Goal: Information Seeking & Learning: Learn about a topic

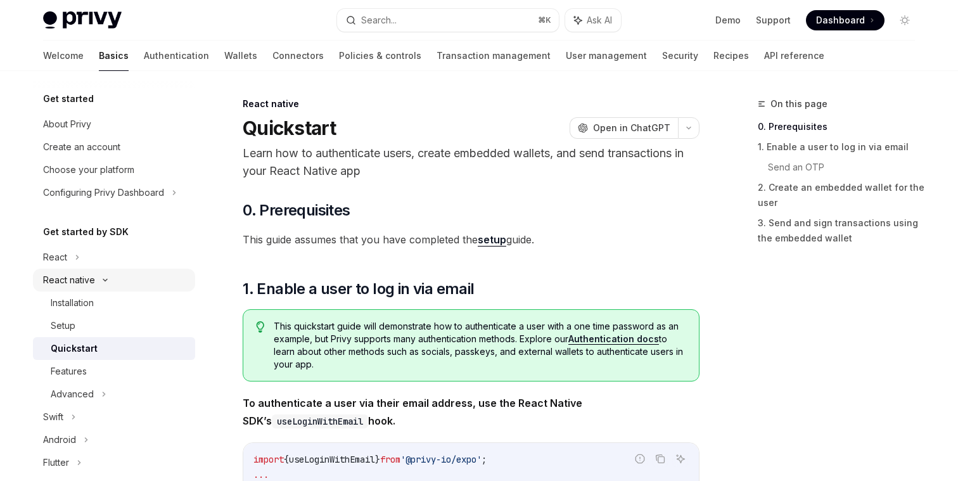
click at [103, 276] on div "React native" at bounding box center [114, 280] width 162 height 23
click at [105, 276] on icon at bounding box center [105, 280] width 5 height 15
click at [91, 371] on div "Features" at bounding box center [119, 371] width 137 height 15
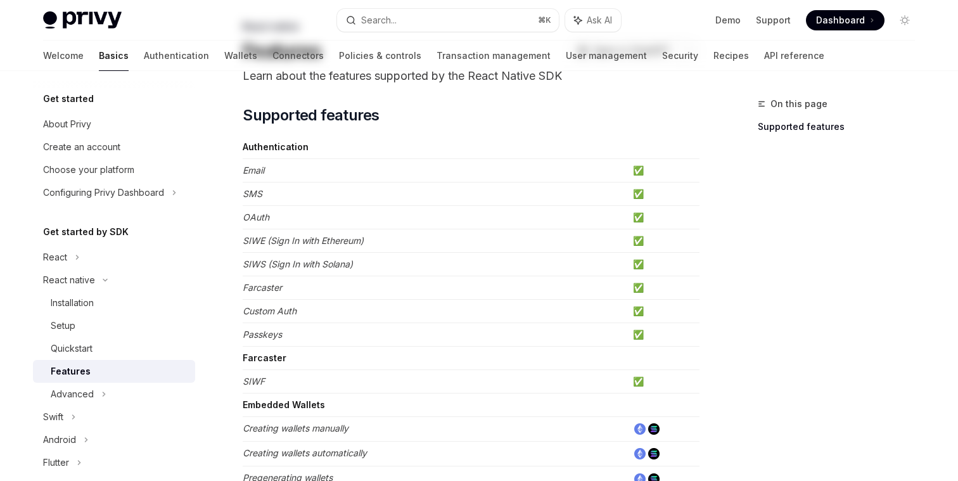
scroll to position [83, 0]
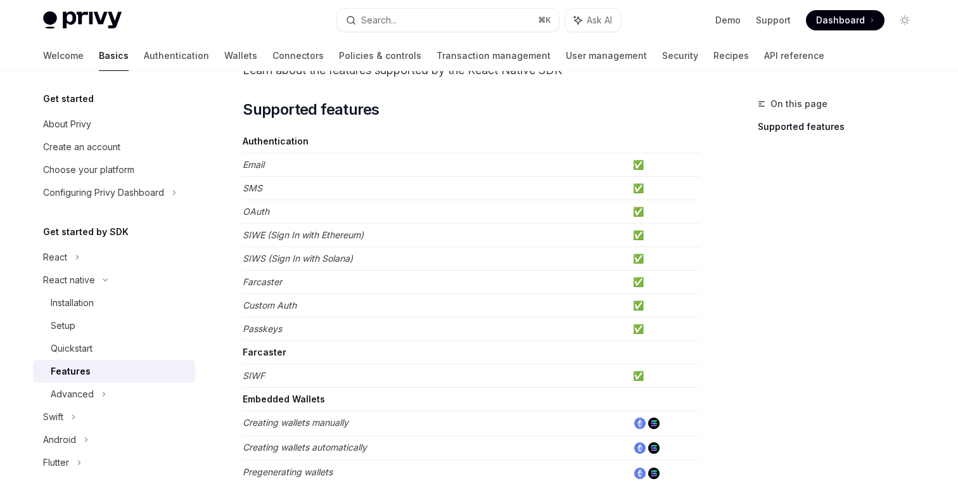
click at [324, 259] on em "SIWS (Sign In with Solana)" at bounding box center [298, 258] width 110 height 11
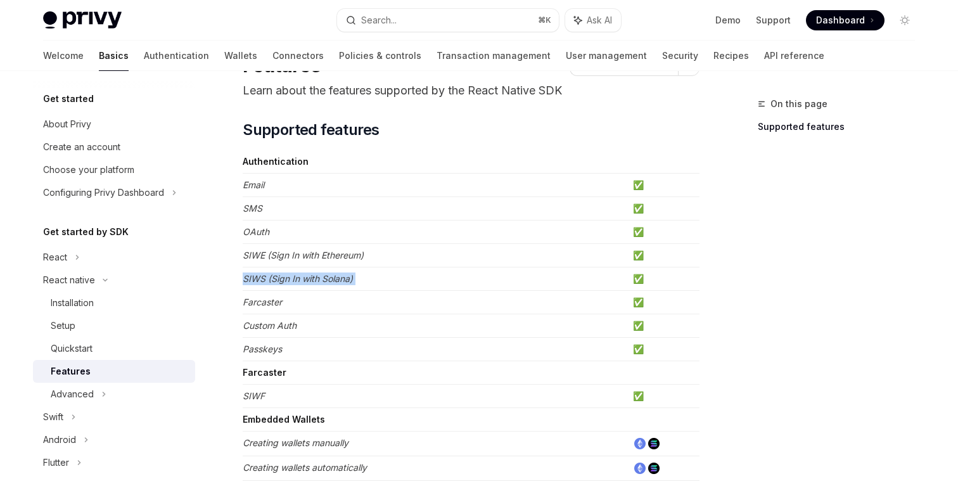
scroll to position [64, 0]
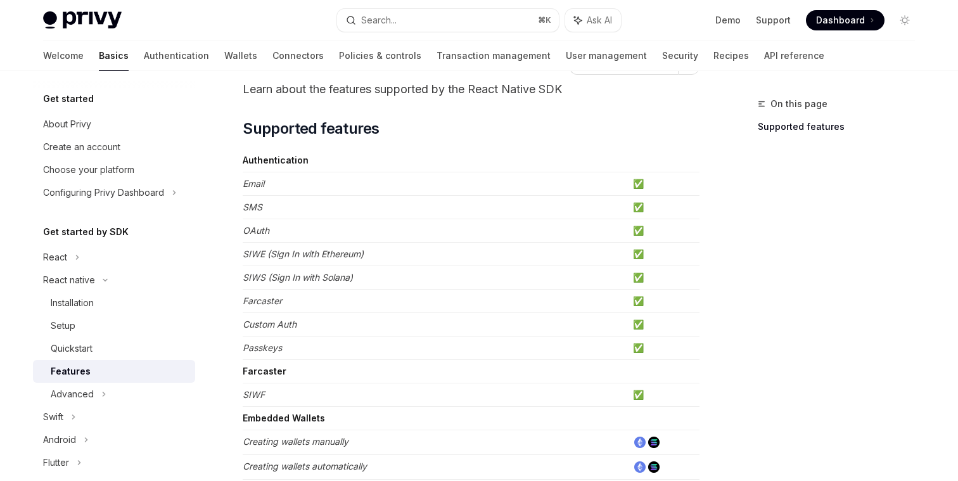
click at [293, 279] on em "SIWS (Sign In with Solana)" at bounding box center [298, 277] width 110 height 11
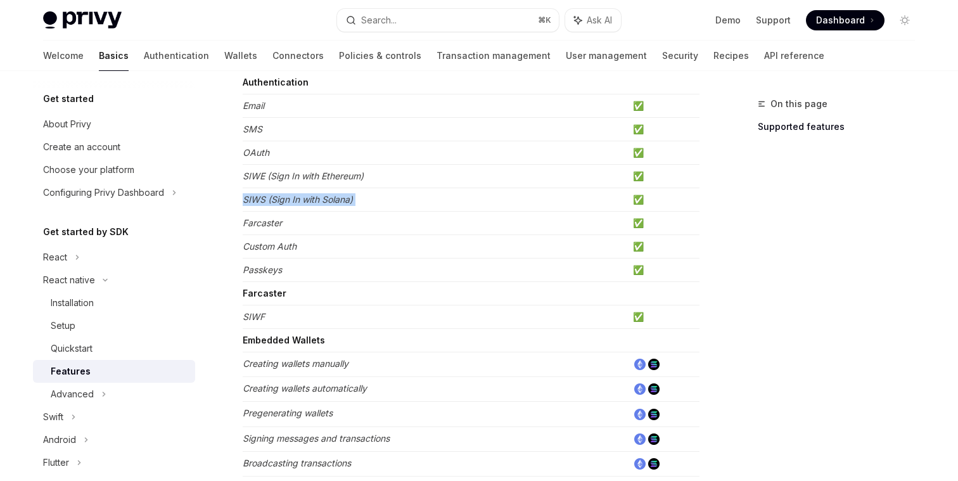
scroll to position [145, 0]
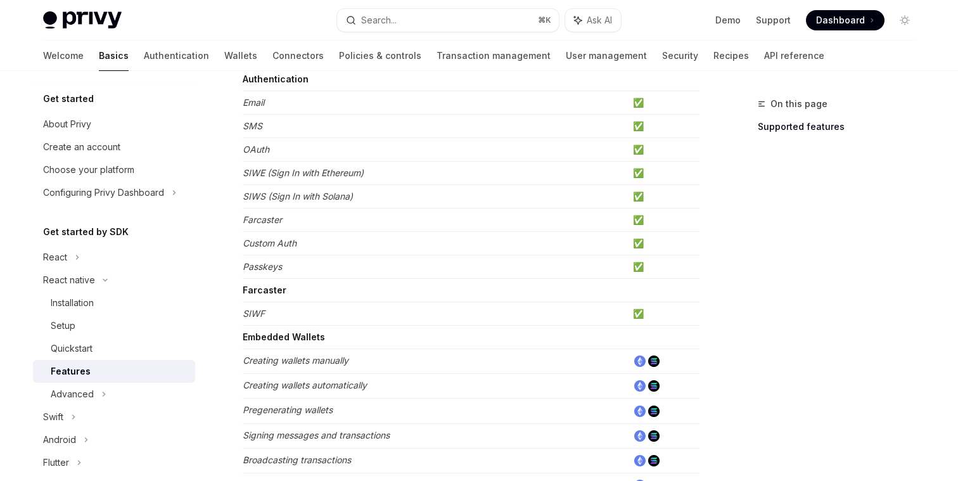
click at [276, 285] on strong "Farcaster" at bounding box center [265, 290] width 44 height 11
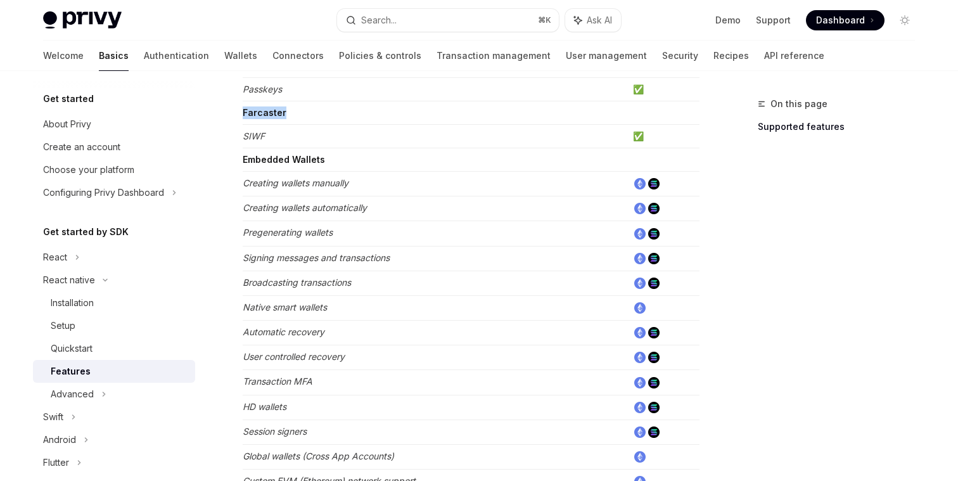
scroll to position [345, 0]
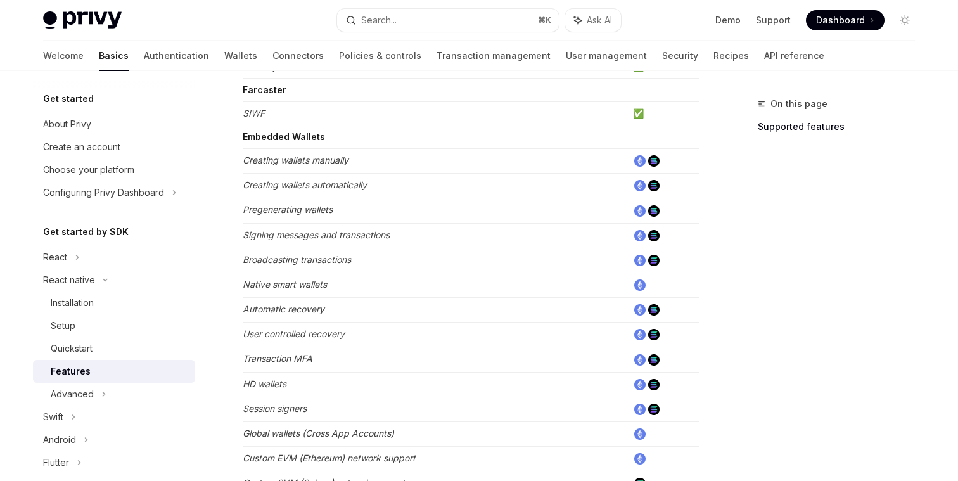
click at [280, 312] on em "Automatic recovery" at bounding box center [284, 309] width 82 height 11
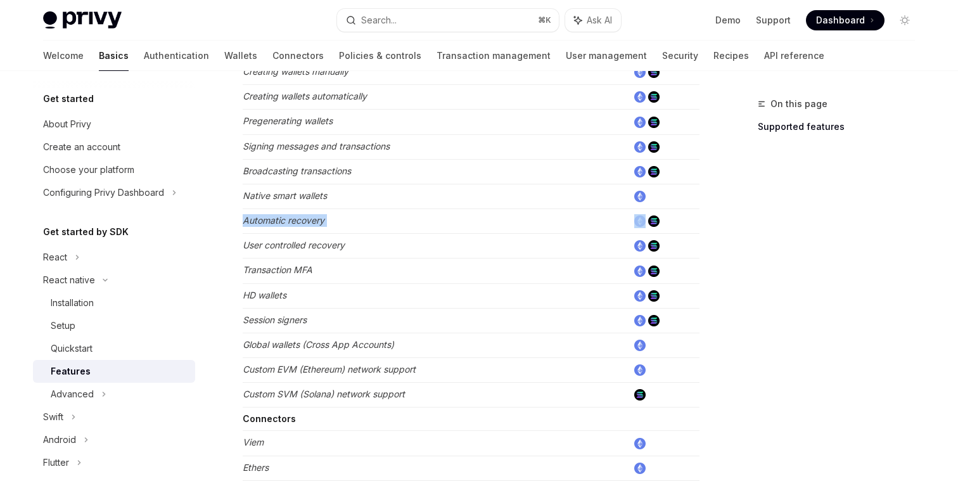
scroll to position [434, 0]
click at [280, 312] on td "Session signers" at bounding box center [435, 320] width 385 height 25
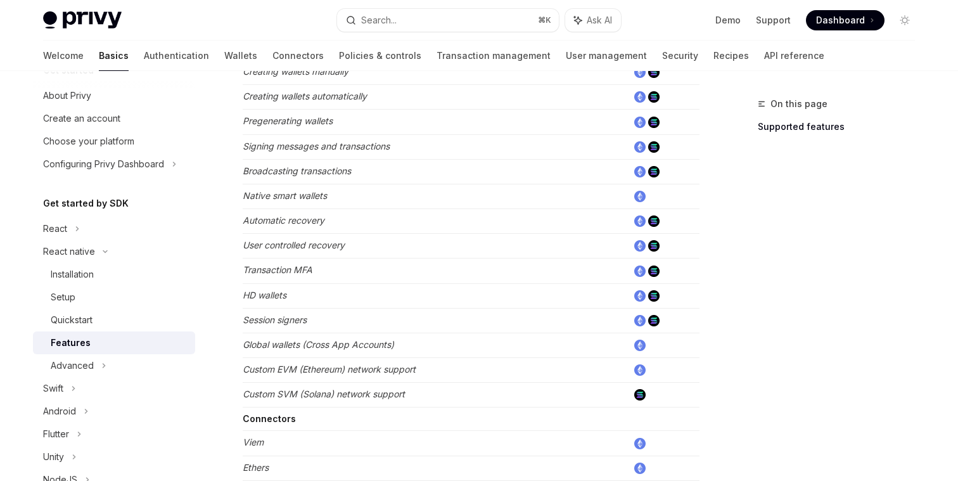
scroll to position [41, 0]
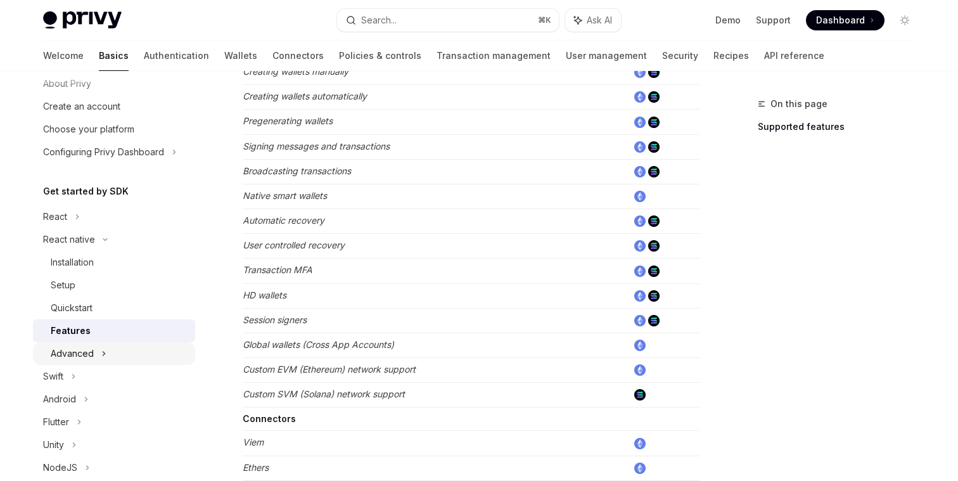
click at [106, 353] on div "Advanced" at bounding box center [114, 353] width 162 height 23
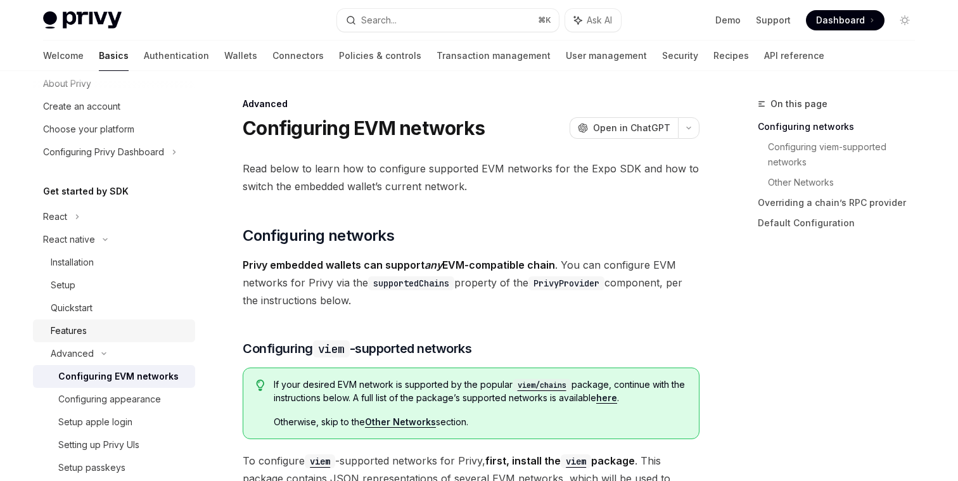
click at [91, 330] on div "Features" at bounding box center [119, 330] width 137 height 15
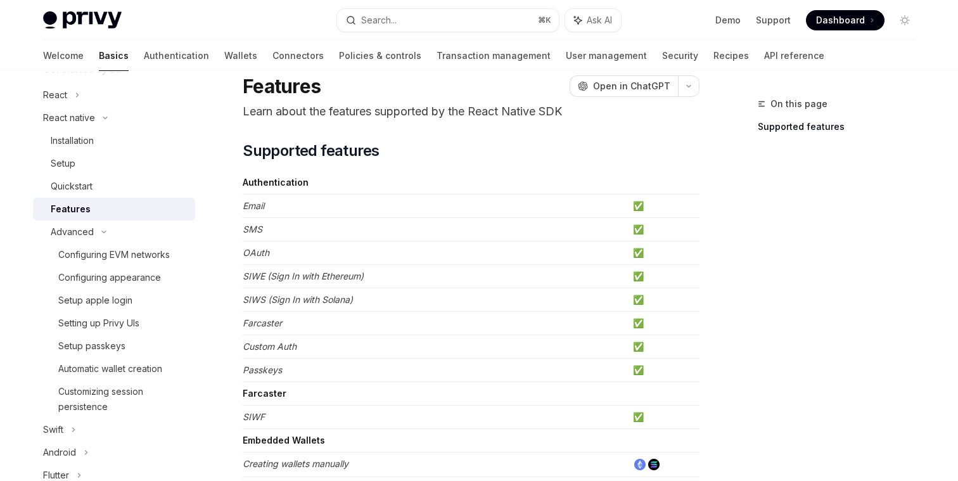
scroll to position [164, 0]
click at [71, 95] on div "React" at bounding box center [114, 93] width 162 height 23
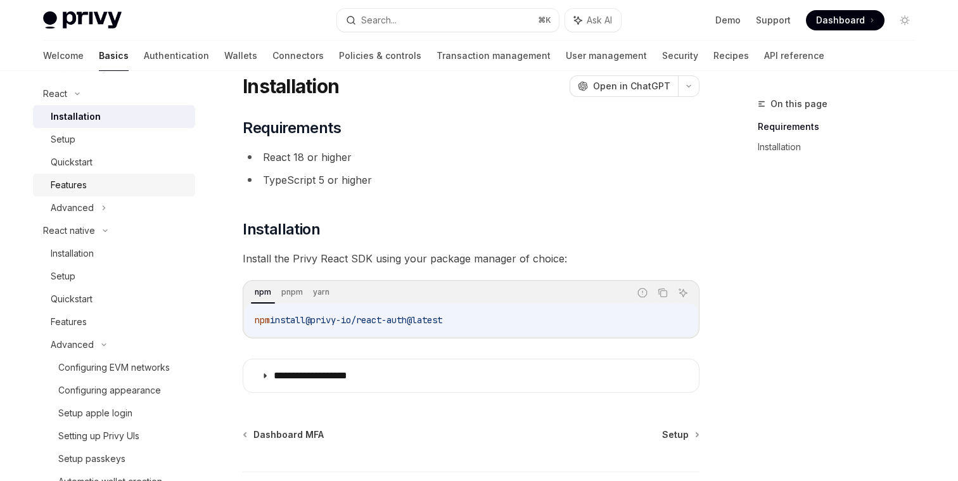
click at [82, 190] on div "Features" at bounding box center [69, 184] width 36 height 15
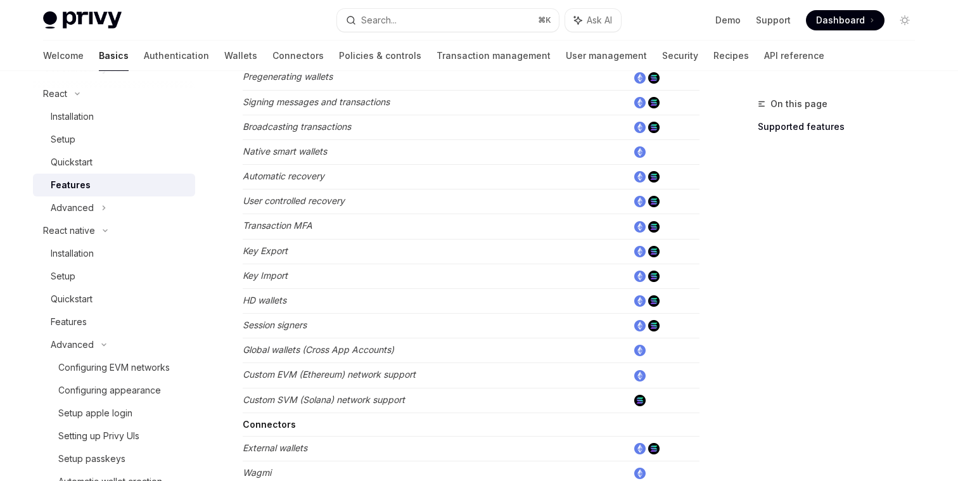
scroll to position [565, 0]
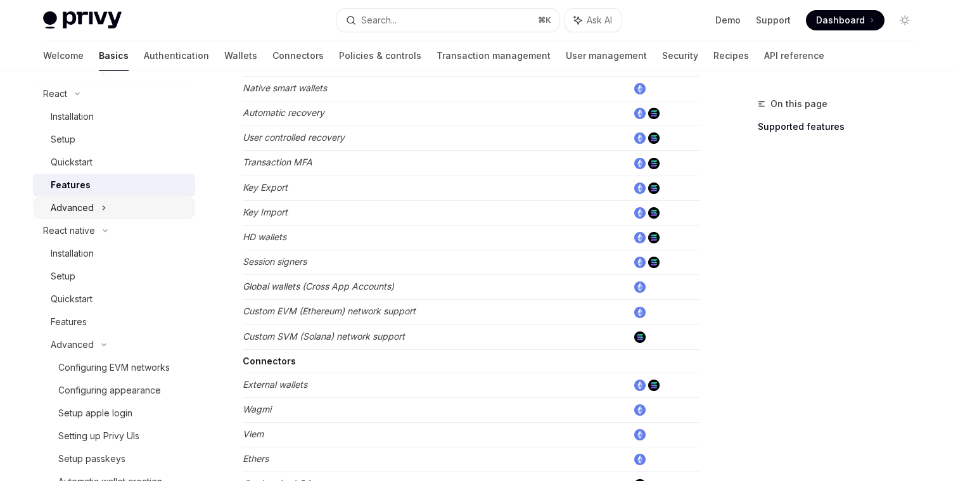
click at [115, 203] on div "Advanced" at bounding box center [114, 207] width 162 height 23
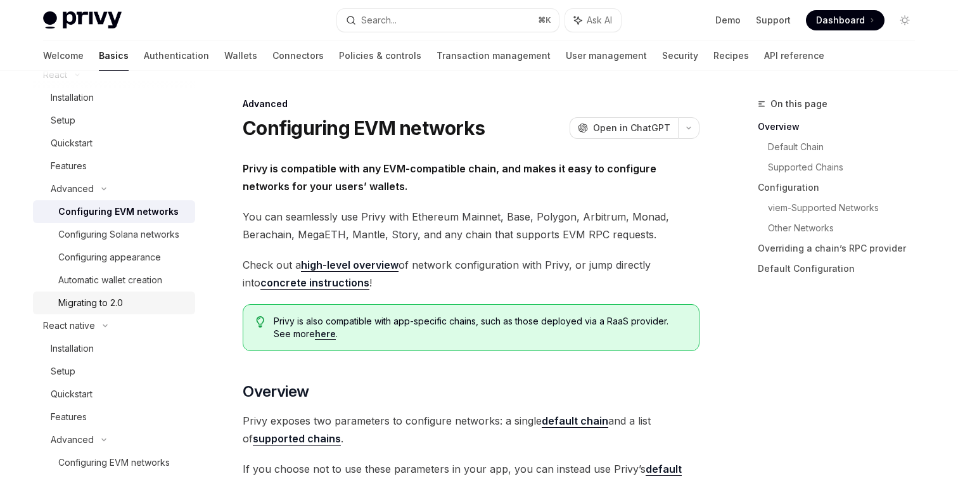
scroll to position [164, 0]
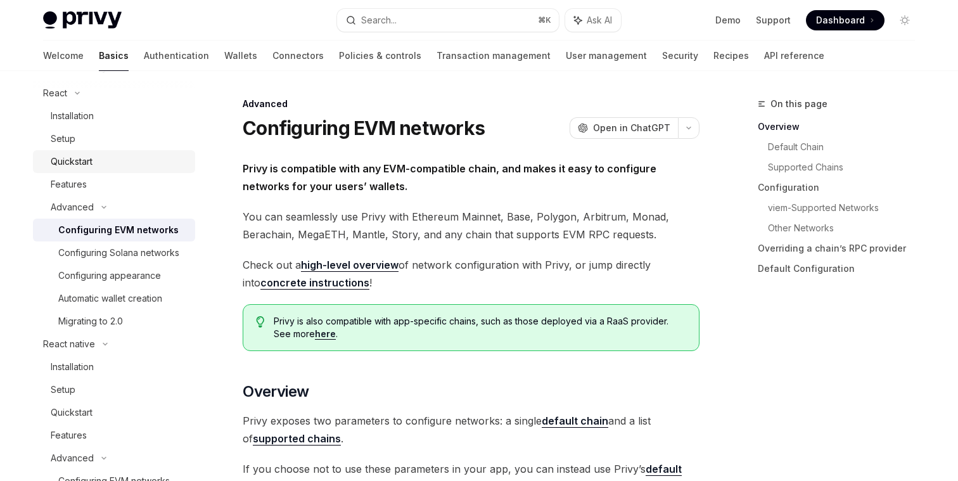
click at [82, 158] on div "Quickstart" at bounding box center [72, 161] width 42 height 15
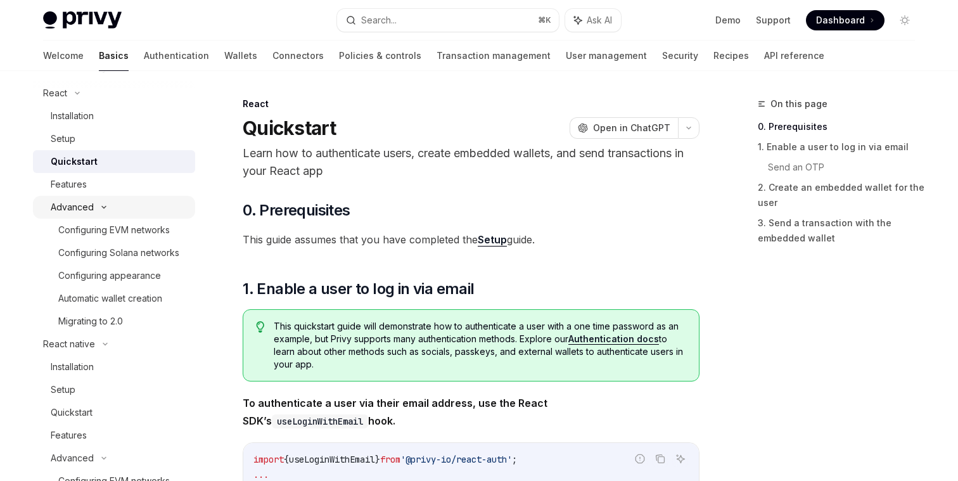
click at [96, 209] on icon at bounding box center [103, 207] width 15 height 5
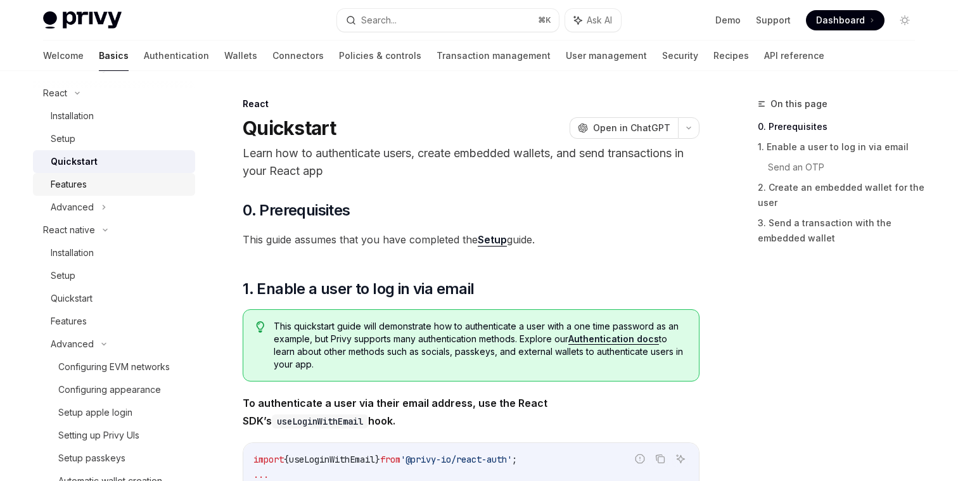
click at [84, 183] on div "Features" at bounding box center [69, 184] width 36 height 15
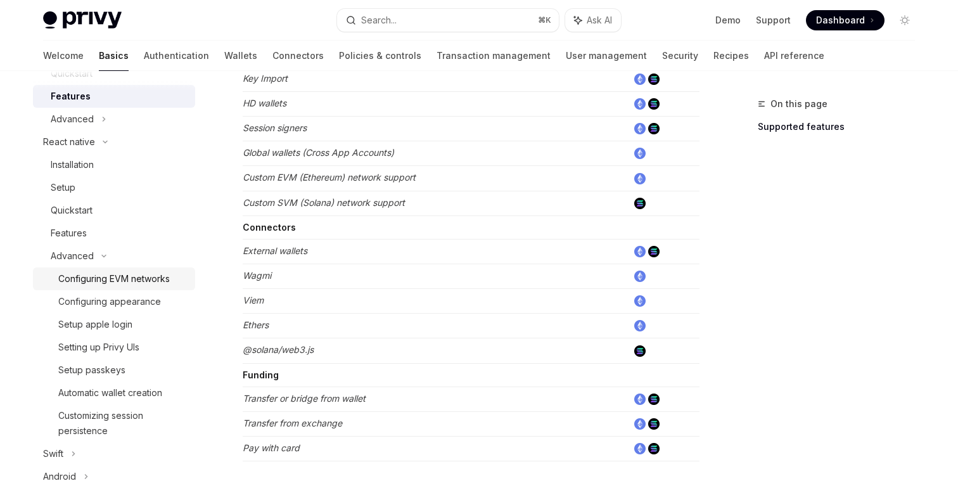
scroll to position [255, 0]
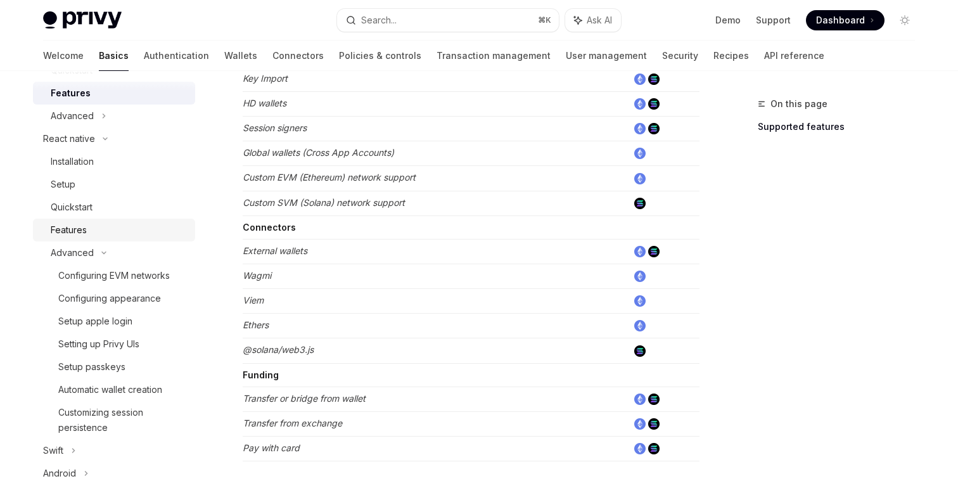
click at [91, 231] on div "Features" at bounding box center [119, 229] width 137 height 15
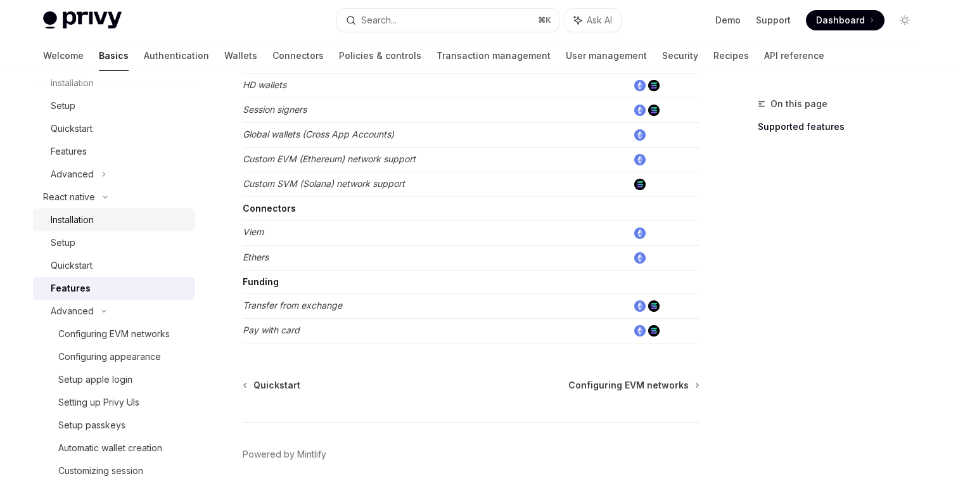
scroll to position [196, 0]
click at [106, 155] on div "Features" at bounding box center [119, 152] width 137 height 15
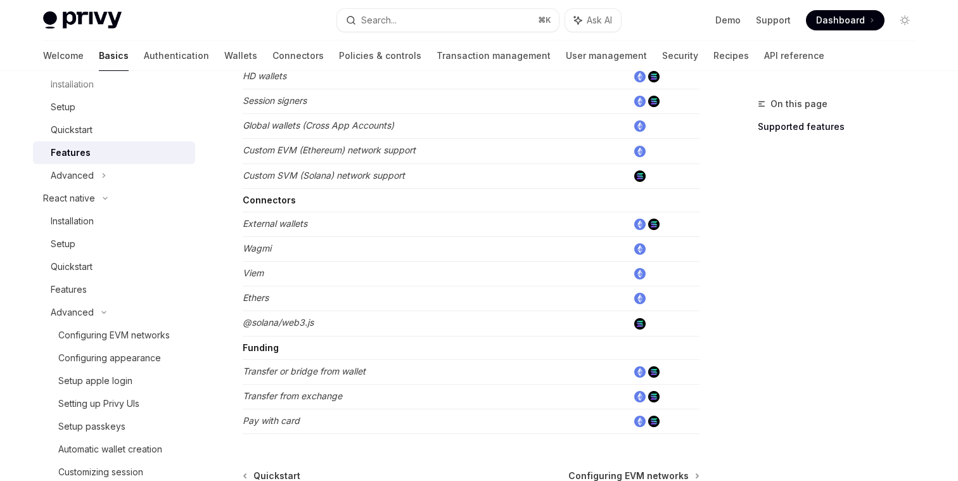
scroll to position [714, 0]
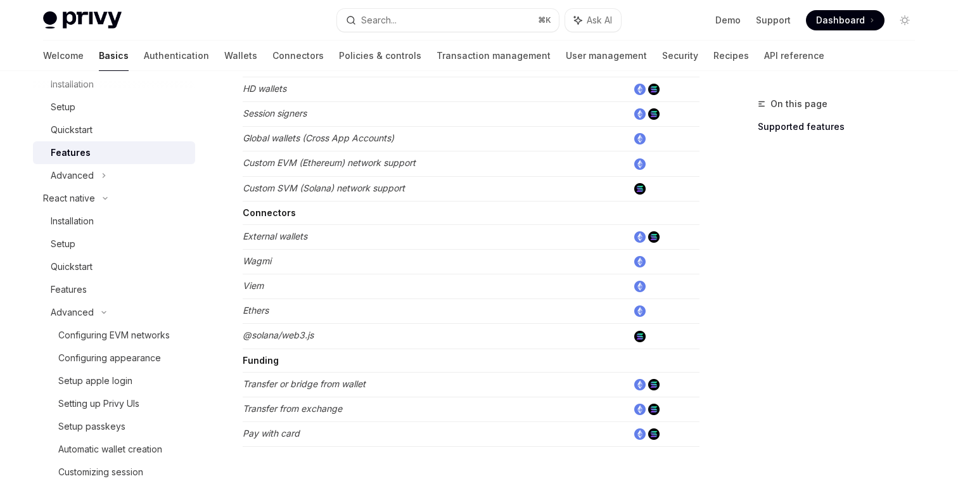
click at [281, 233] on em "External wallets" at bounding box center [275, 236] width 65 height 11
click at [276, 290] on td "Viem" at bounding box center [435, 286] width 385 height 25
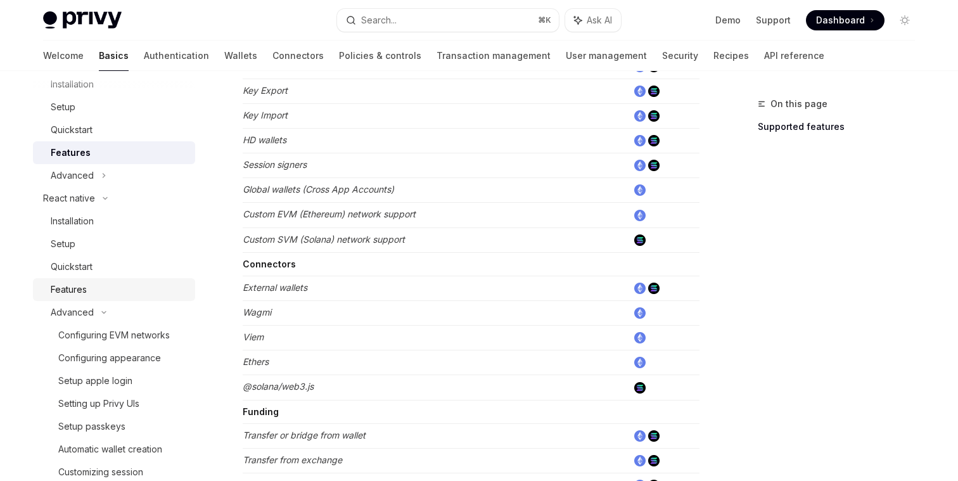
click at [96, 287] on div "Features" at bounding box center [119, 289] width 137 height 15
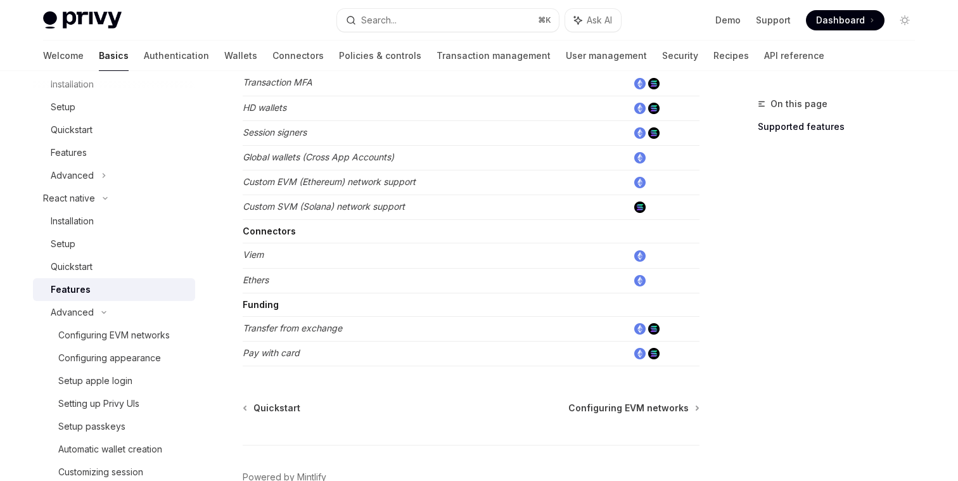
scroll to position [632, 0]
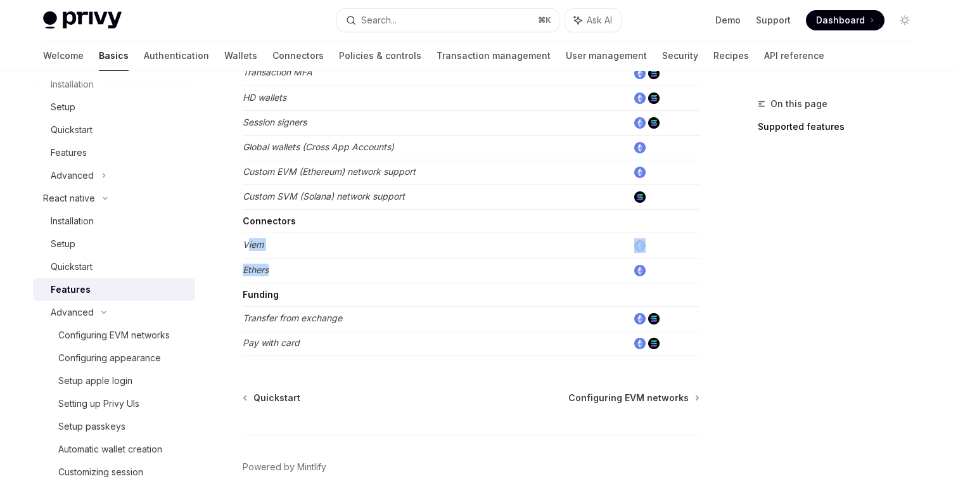
drag, startPoint x: 247, startPoint y: 243, endPoint x: 364, endPoint y: 274, distance: 121.9
click at [364, 274] on td "Ethers" at bounding box center [435, 270] width 385 height 25
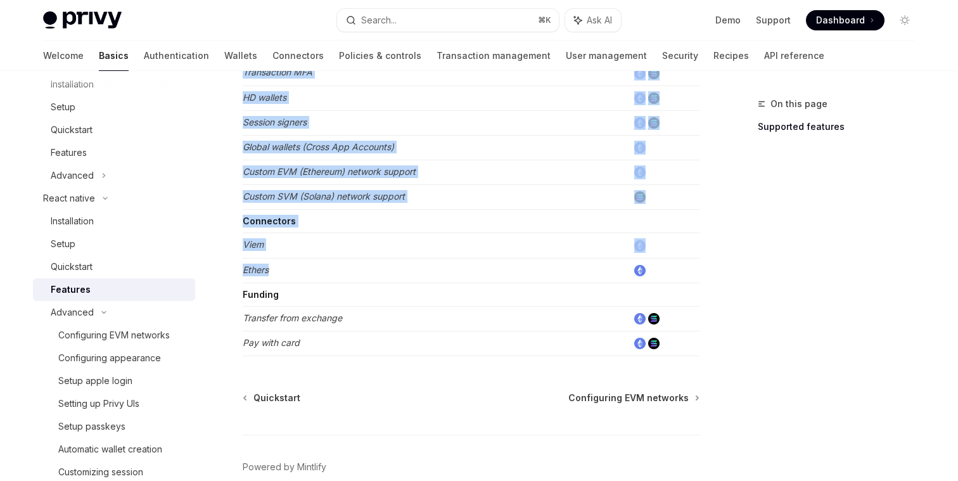
drag, startPoint x: 361, startPoint y: 273, endPoint x: 241, endPoint y: 218, distance: 132.4
click at [241, 218] on div "React native Features OpenAI Open in ChatGPT Learn about the features supported…" at bounding box center [353, 4] width 700 height 1080
drag, startPoint x: 241, startPoint y: 218, endPoint x: 347, endPoint y: 271, distance: 118.2
click at [347, 271] on div "React native Features OpenAI Open in ChatGPT Learn about the features supported…" at bounding box center [353, 4] width 700 height 1080
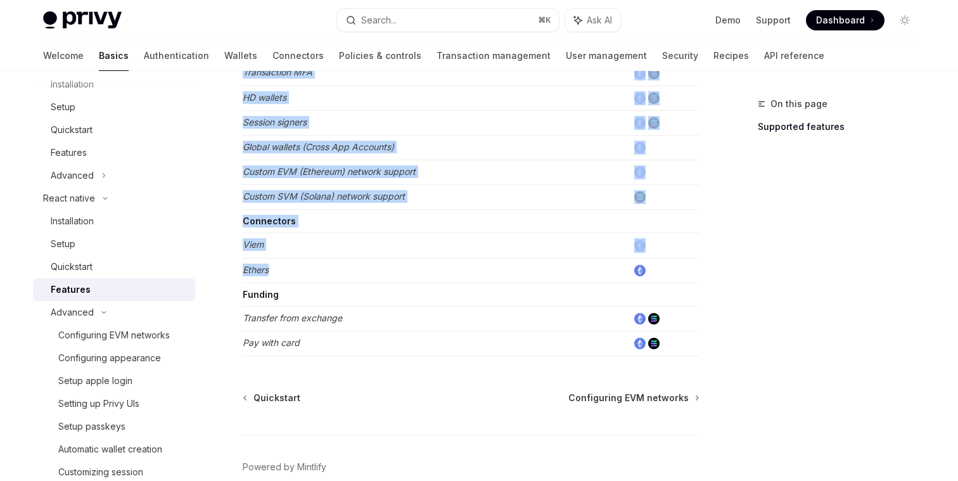
click at [347, 271] on td "Ethers" at bounding box center [435, 270] width 385 height 25
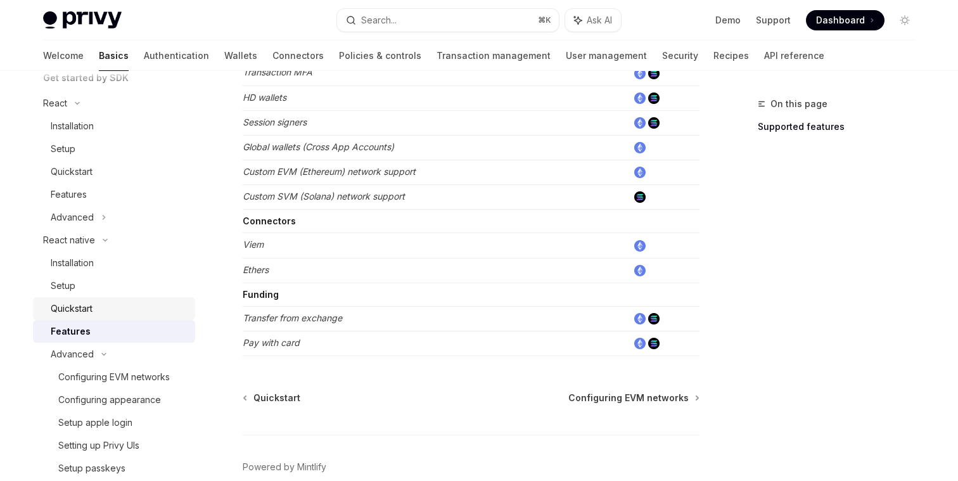
scroll to position [113, 0]
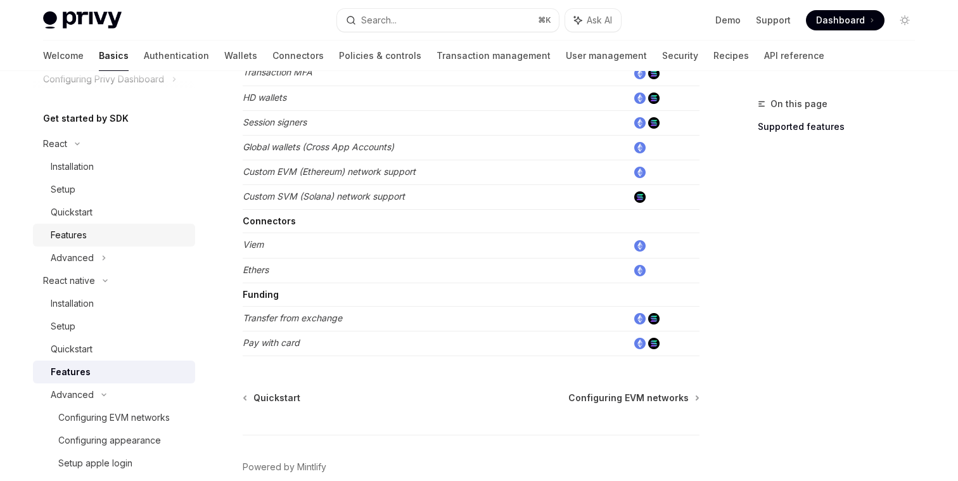
click at [97, 236] on div "Features" at bounding box center [119, 235] width 137 height 15
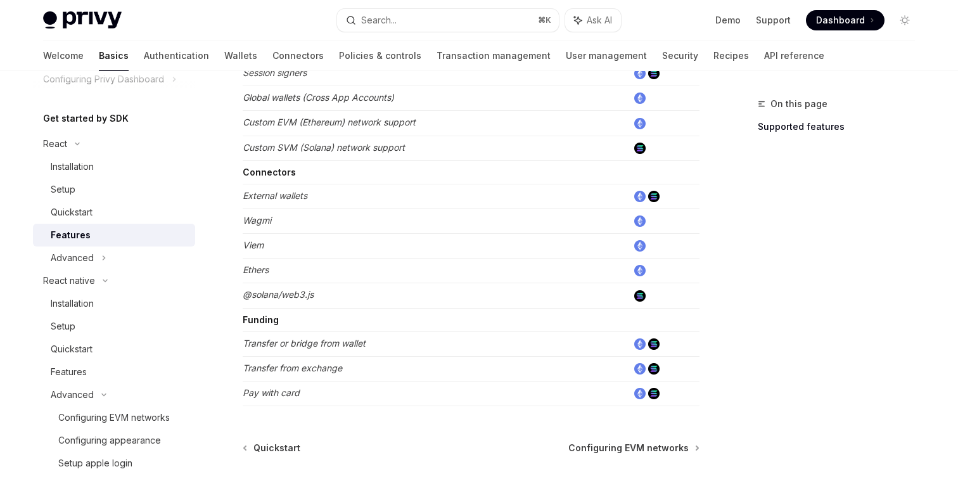
scroll to position [747, 0]
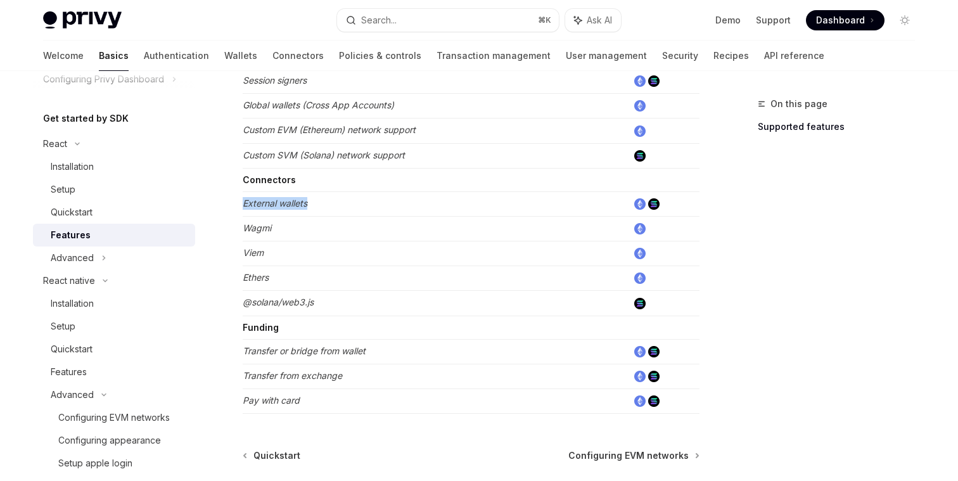
drag, startPoint x: 243, startPoint y: 205, endPoint x: 350, endPoint y: 208, distance: 106.5
click at [350, 209] on td "External wallets" at bounding box center [435, 203] width 385 height 25
click at [313, 279] on td "Ethers" at bounding box center [435, 278] width 385 height 25
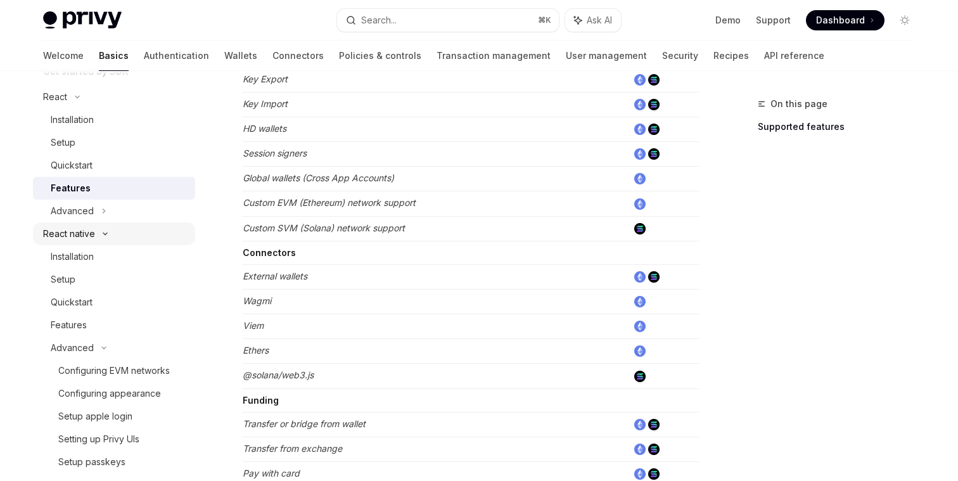
scroll to position [165, 0]
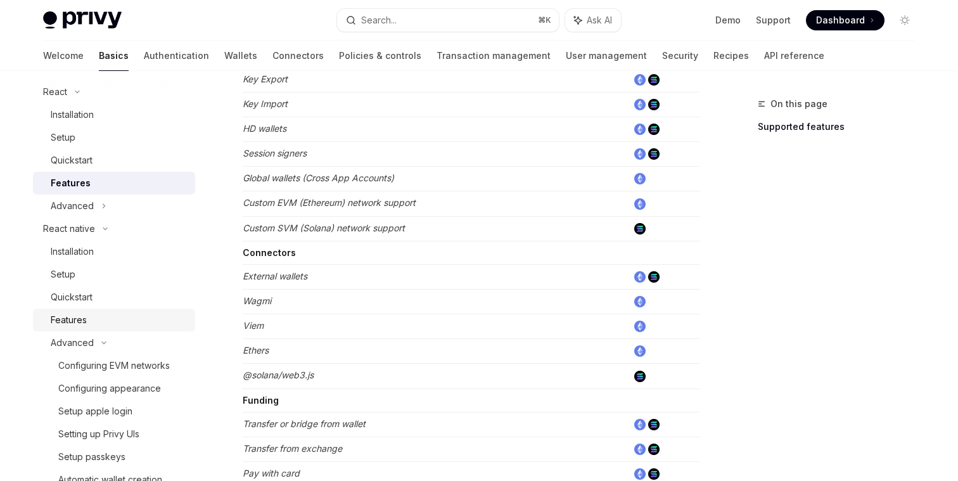
click at [93, 317] on div "Features" at bounding box center [119, 319] width 137 height 15
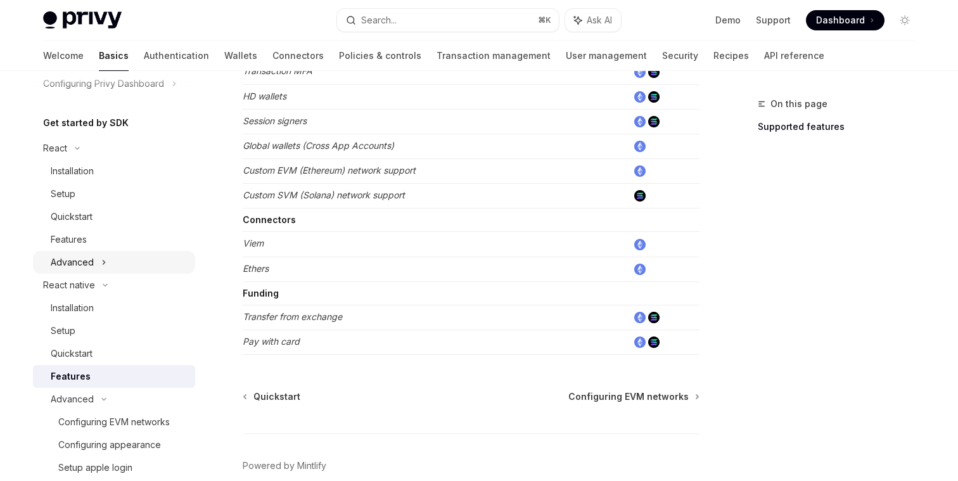
scroll to position [108, 0]
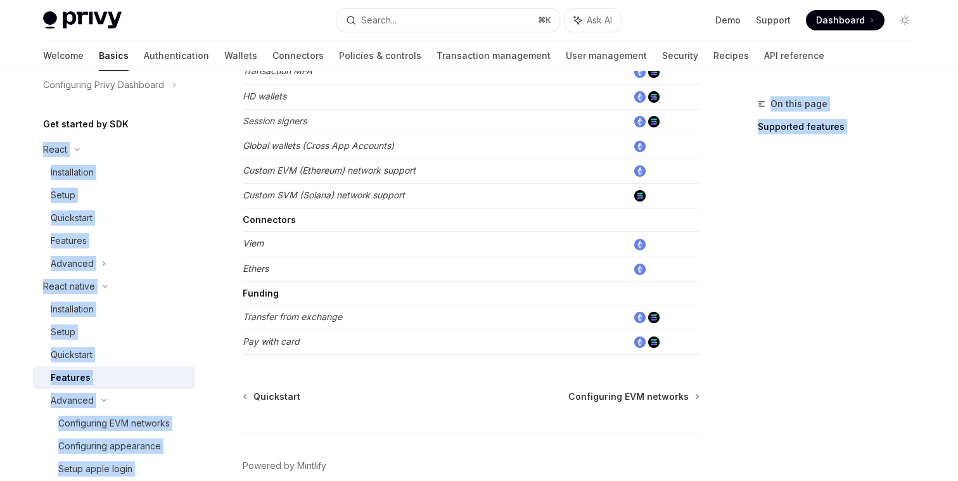
drag, startPoint x: 30, startPoint y: 156, endPoint x: 29, endPoint y: 147, distance: 9.0
click at [30, 147] on div "React native Features OpenAI Open in ChatGPT Learn about the features supported…" at bounding box center [353, 3] width 700 height 1080
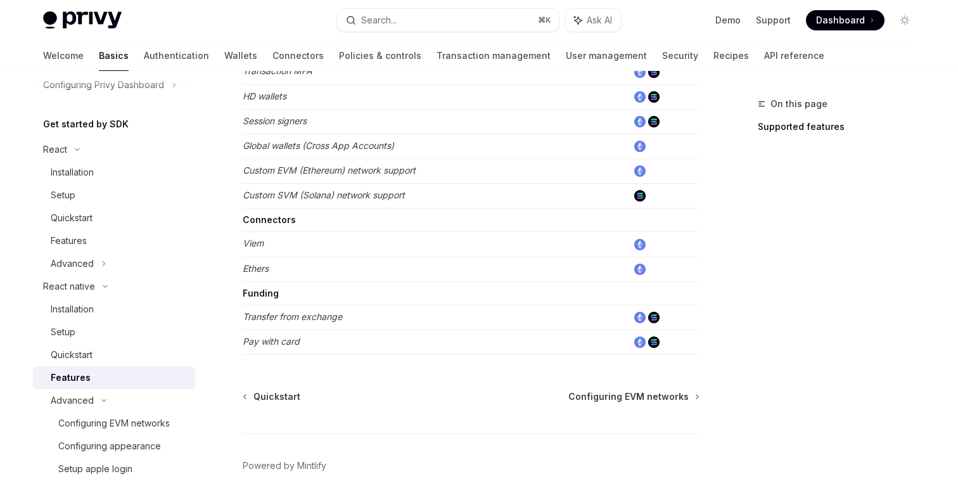
click at [29, 147] on div "React native Features OpenAI Open in ChatGPT Learn about the features supported…" at bounding box center [353, 3] width 700 height 1080
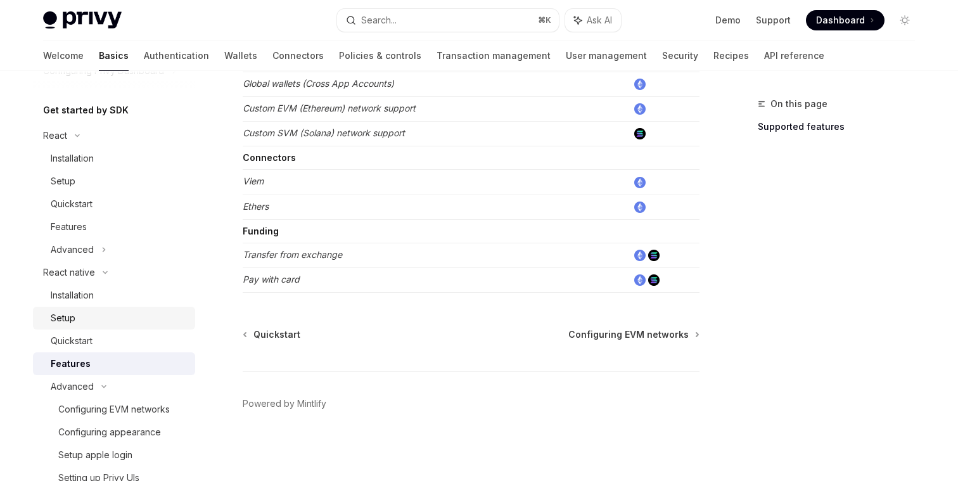
scroll to position [112, 0]
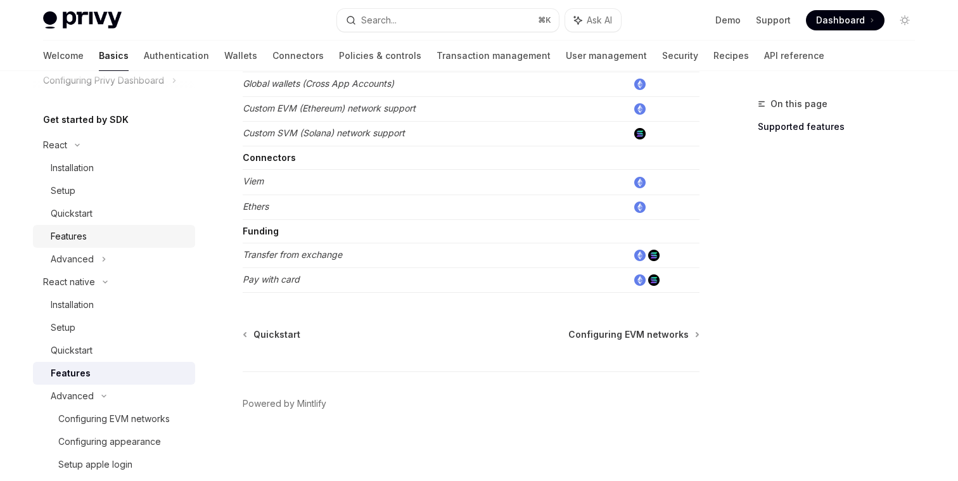
click at [82, 239] on div "Features" at bounding box center [69, 236] width 36 height 15
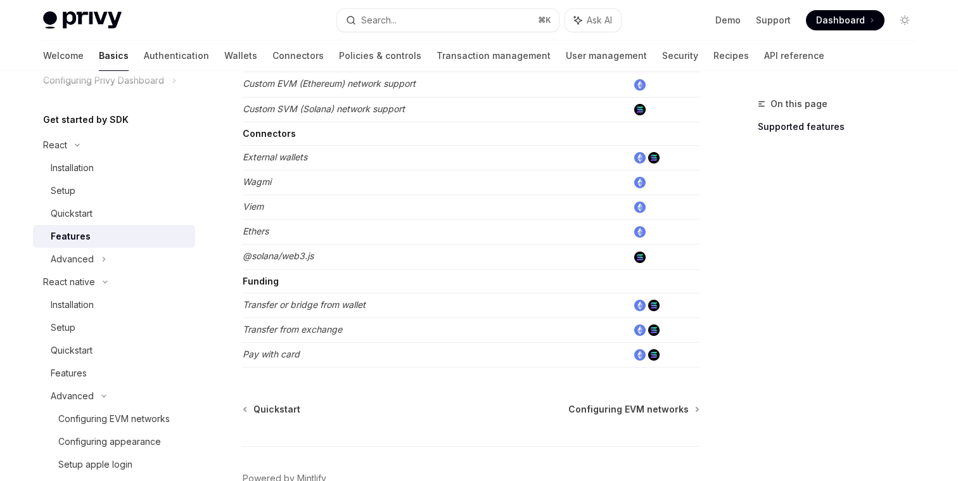
scroll to position [781, 0]
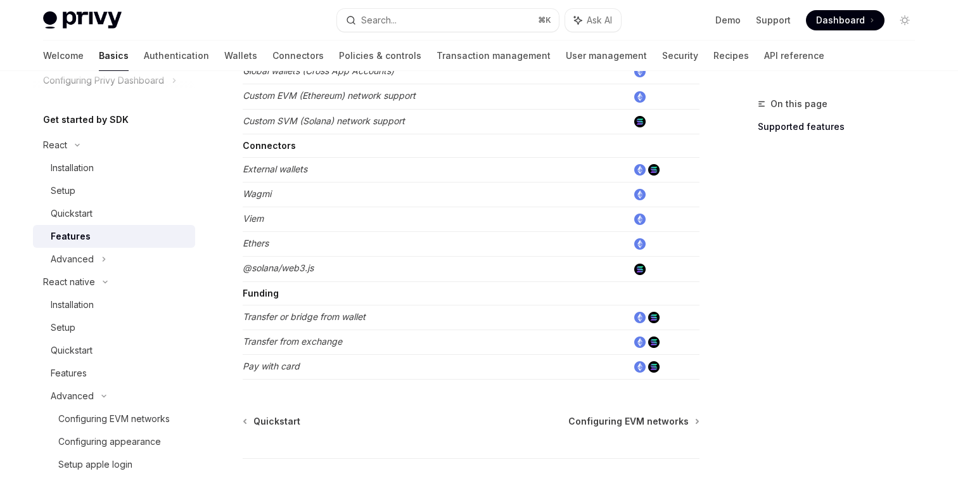
click at [271, 148] on strong "Connectors" at bounding box center [269, 145] width 53 height 11
click at [291, 148] on strong "Connectors" at bounding box center [269, 145] width 53 height 11
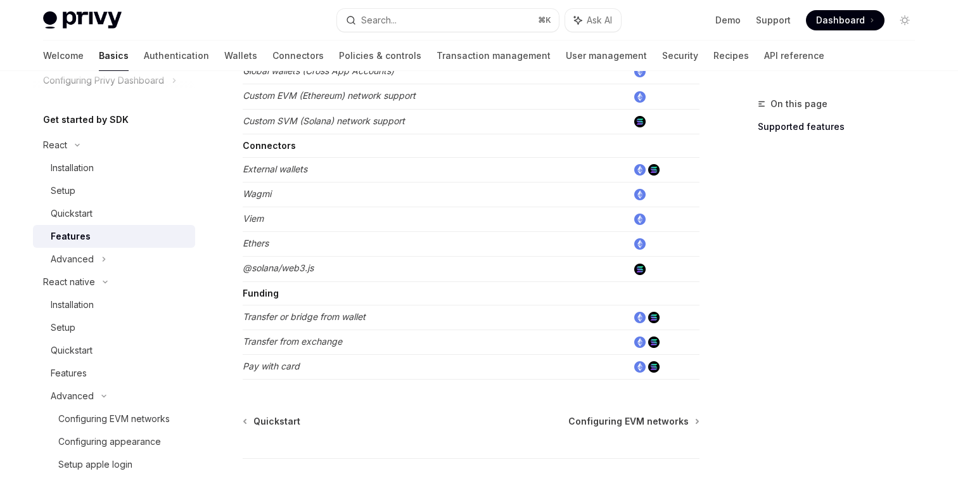
click at [318, 143] on td "Connectors" at bounding box center [435, 145] width 385 height 23
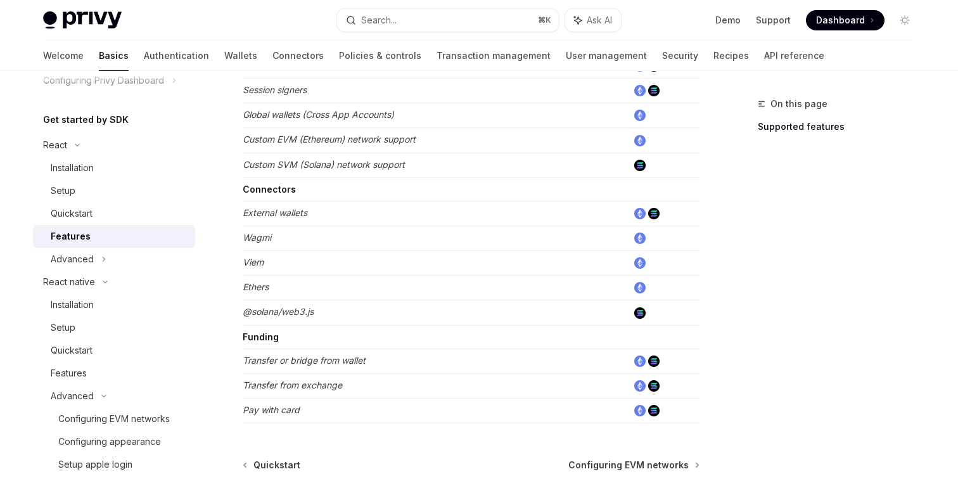
scroll to position [738, 0]
drag, startPoint x: 243, startPoint y: 210, endPoint x: 371, endPoint y: 222, distance: 127.9
click at [371, 222] on td "External wallets" at bounding box center [435, 212] width 385 height 25
click at [337, 207] on td "External wallets" at bounding box center [435, 212] width 385 height 25
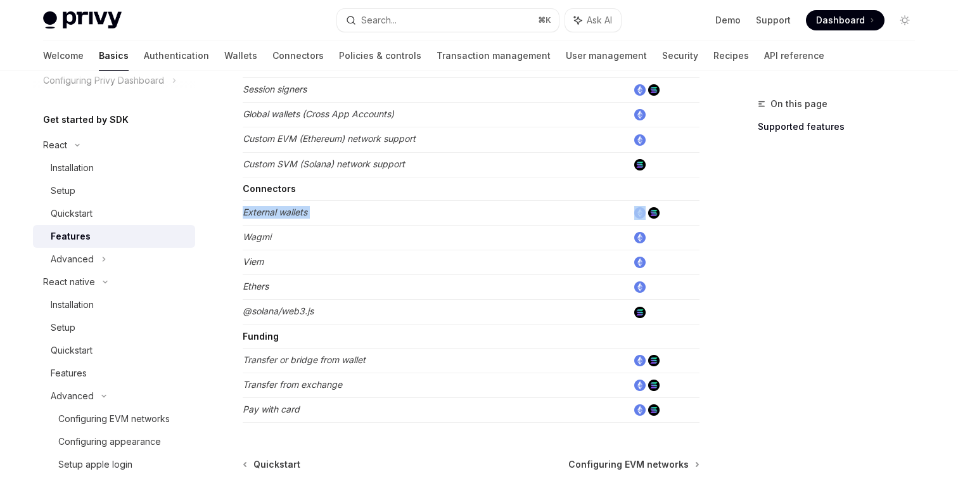
click at [337, 207] on td "External wallets" at bounding box center [435, 212] width 385 height 25
click at [321, 213] on td "External wallets" at bounding box center [435, 212] width 385 height 25
click at [305, 233] on td "Wagmi" at bounding box center [435, 237] width 385 height 25
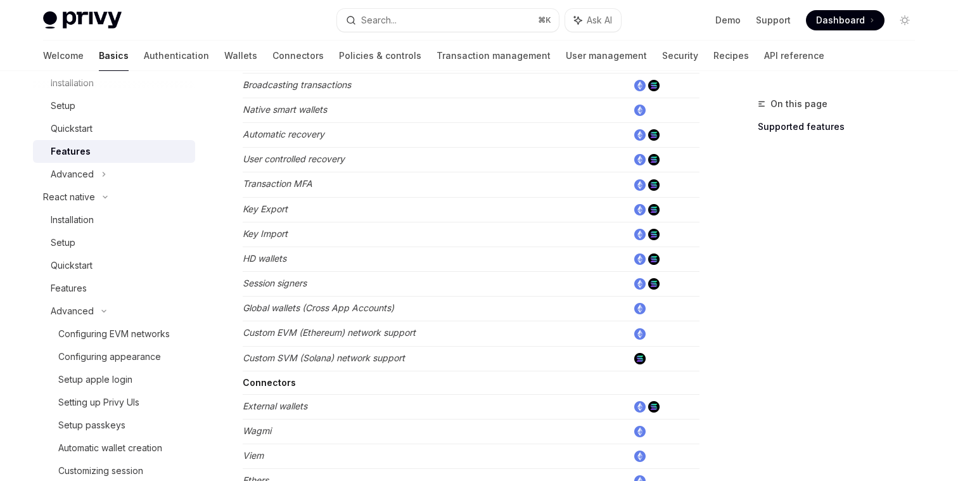
scroll to position [532, 0]
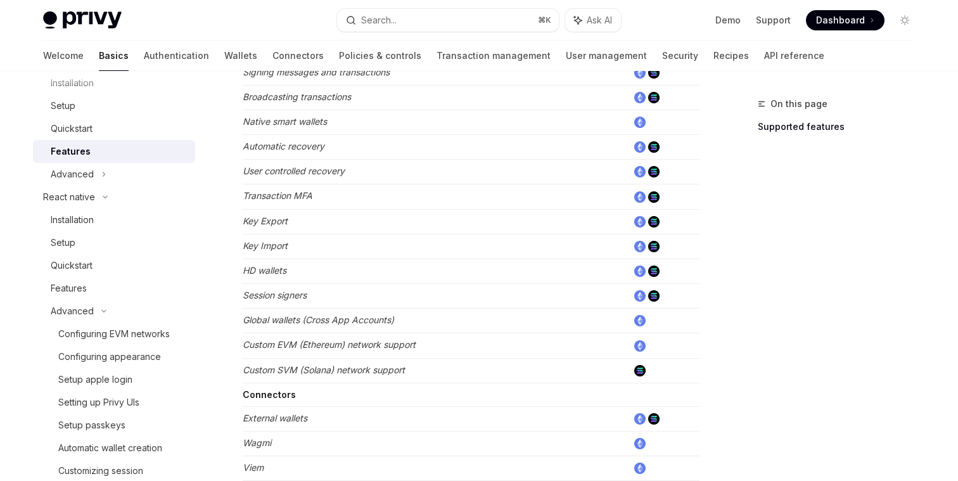
click at [273, 245] on em "Key Import" at bounding box center [265, 245] width 45 height 11
click at [127, 294] on div "Features" at bounding box center [119, 288] width 137 height 15
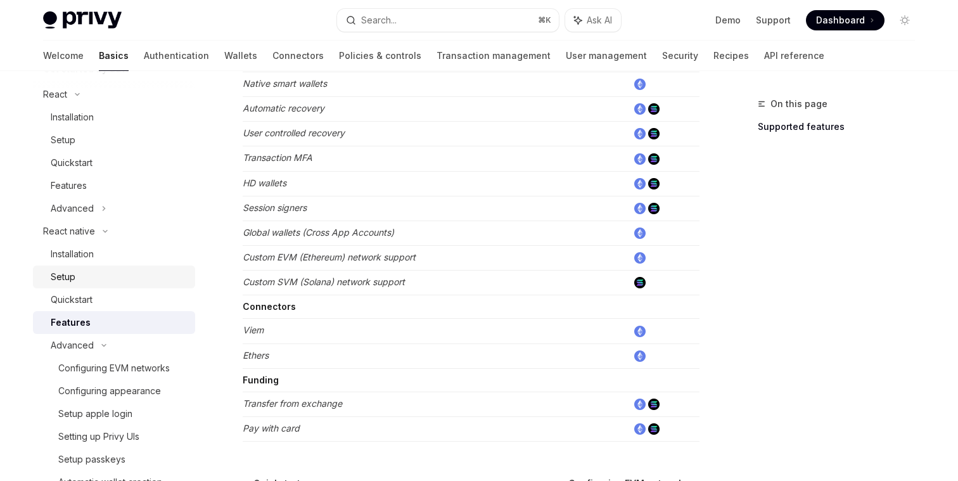
scroll to position [146, 0]
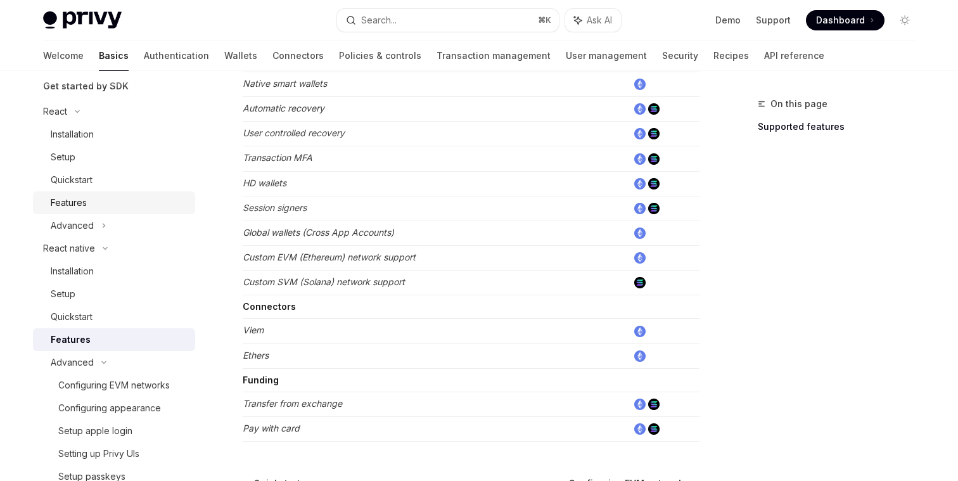
click at [107, 198] on div "Features" at bounding box center [119, 202] width 137 height 15
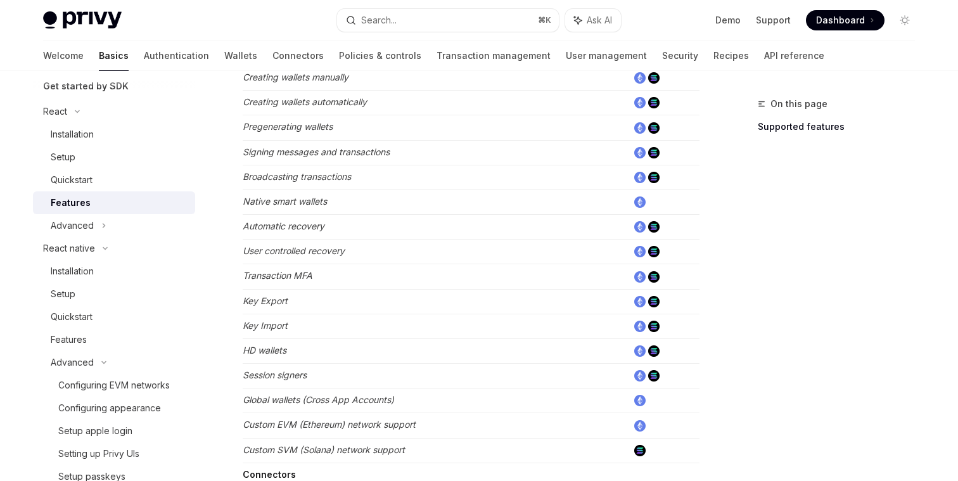
scroll to position [446, 0]
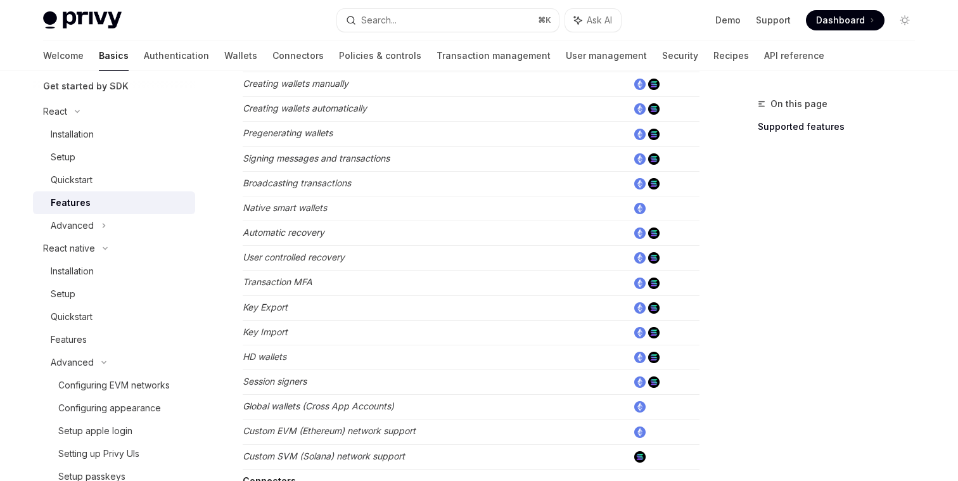
click at [265, 337] on em "Key Import" at bounding box center [265, 331] width 45 height 11
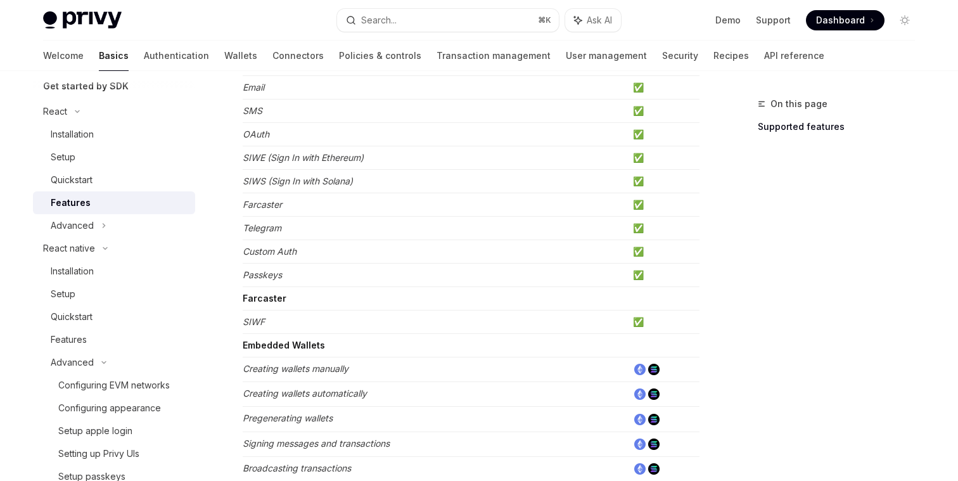
scroll to position [155, 0]
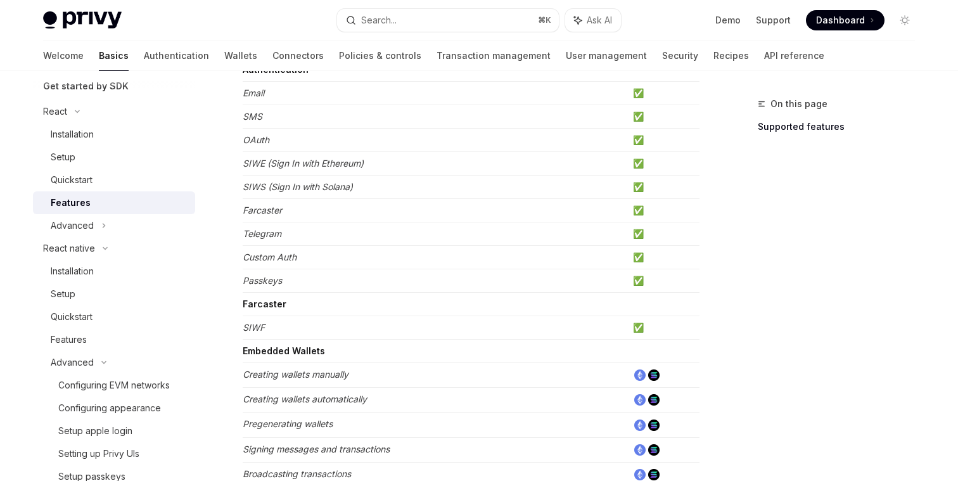
copy em "Key Import"
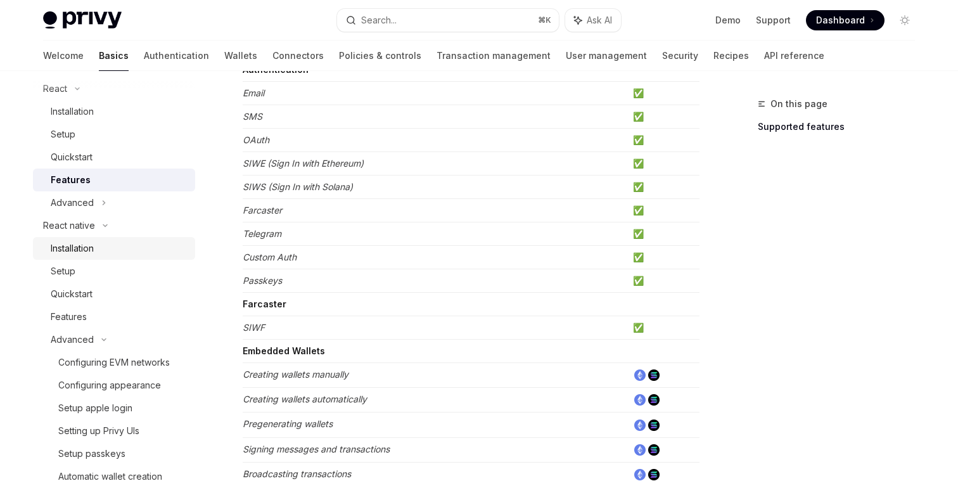
scroll to position [177, 0]
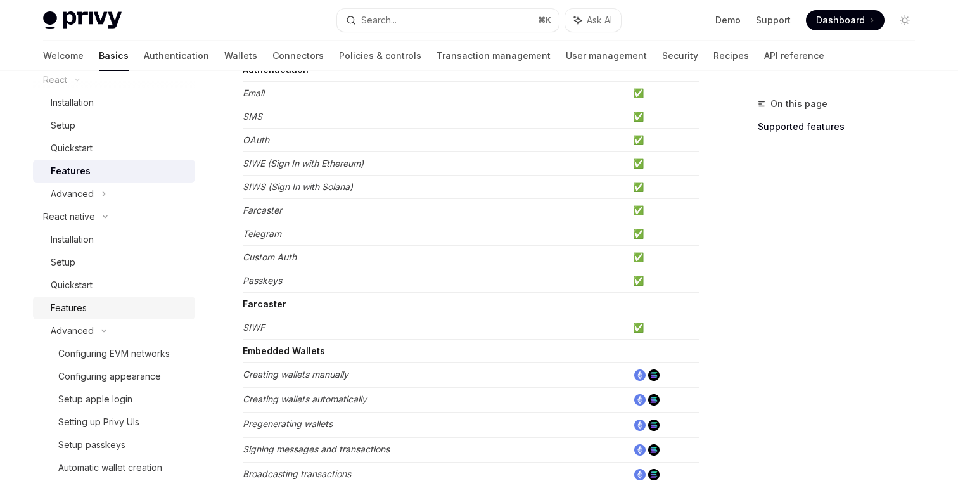
click at [108, 300] on div "Features" at bounding box center [119, 307] width 137 height 15
type textarea "*"
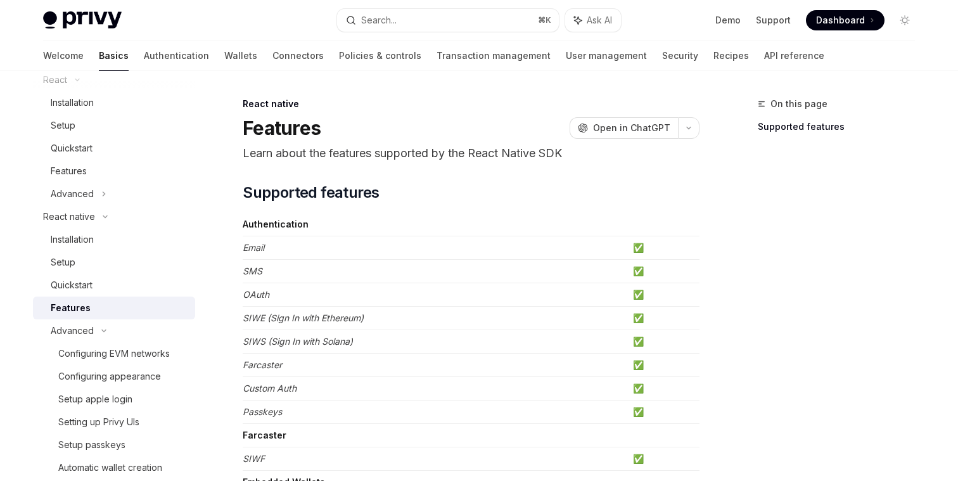
click at [680, 312] on td "✅" at bounding box center [664, 318] width 72 height 23
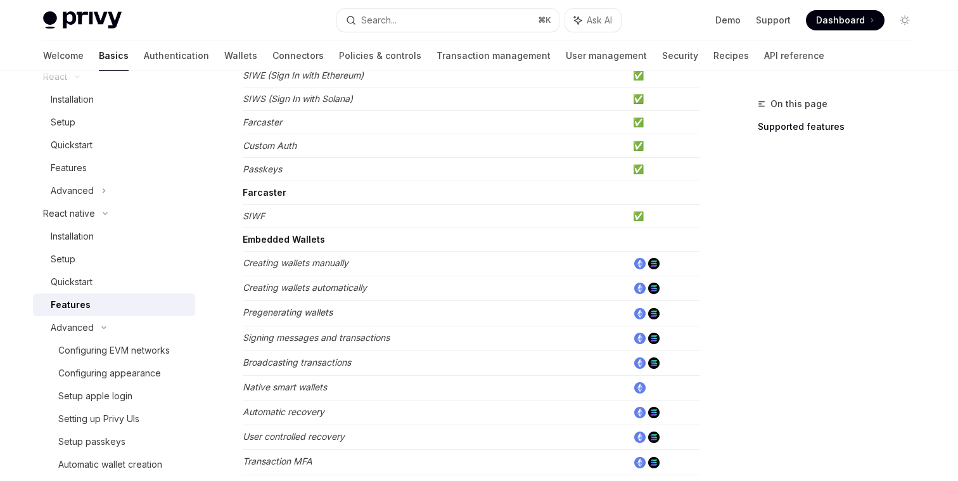
scroll to position [242, 0]
